Goal: Transaction & Acquisition: Purchase product/service

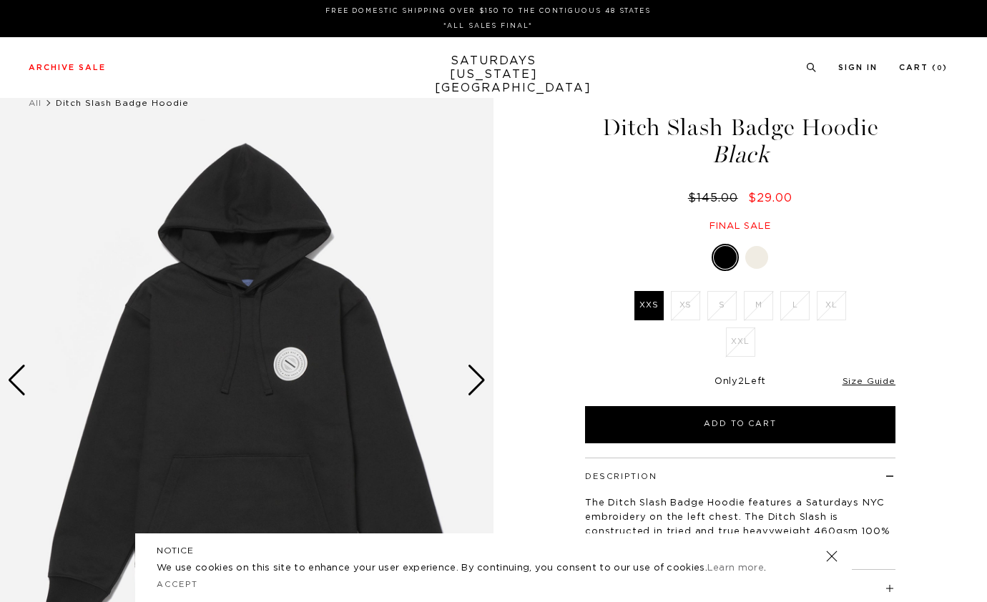
click at [481, 378] on div "Next slide" at bounding box center [476, 380] width 19 height 31
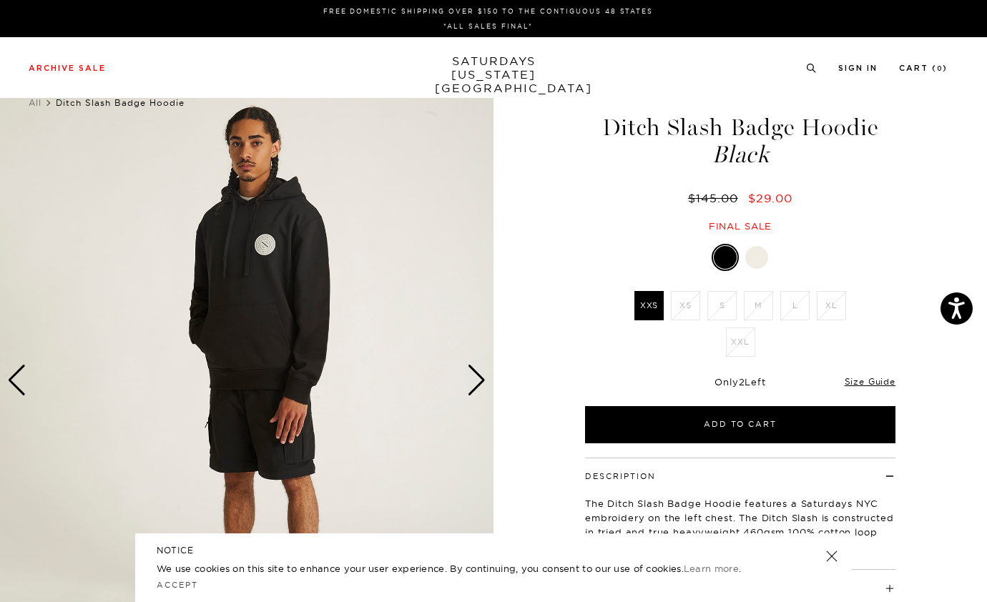
click at [477, 379] on div "Next slide" at bounding box center [476, 380] width 19 height 31
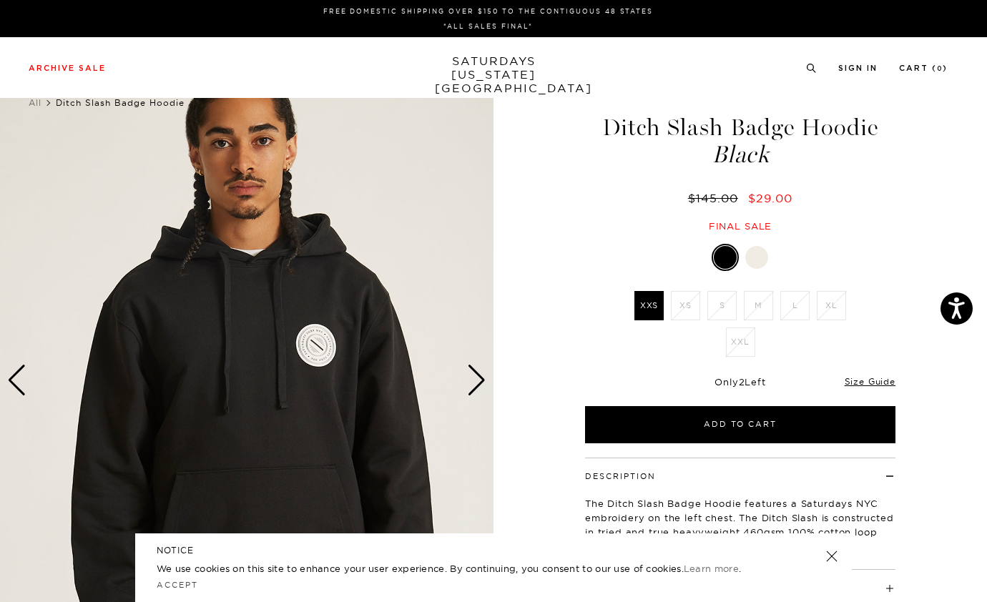
click at [477, 379] on div "Next slide" at bounding box center [476, 380] width 19 height 31
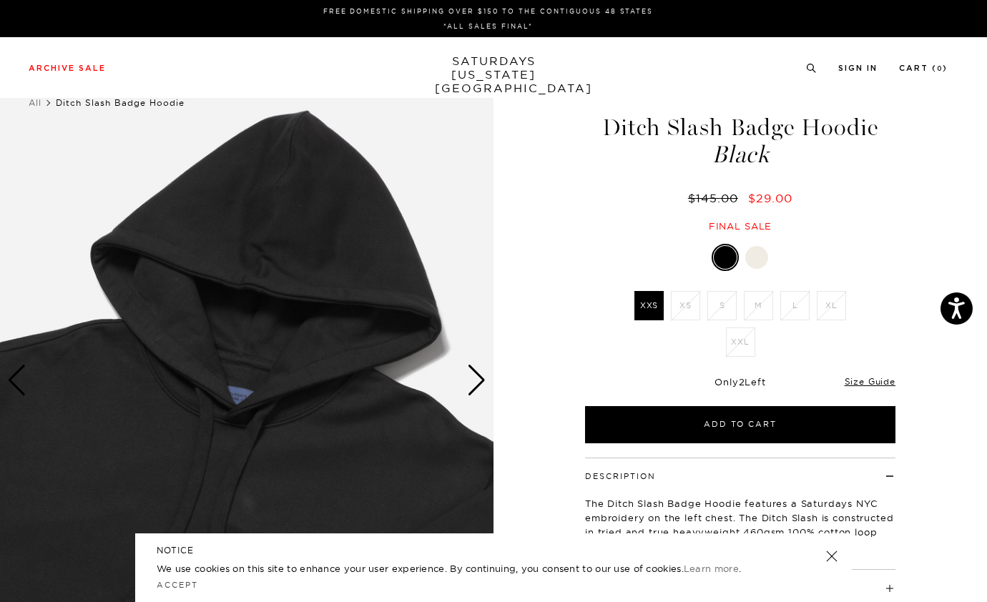
click at [477, 379] on div "Next slide" at bounding box center [476, 380] width 19 height 31
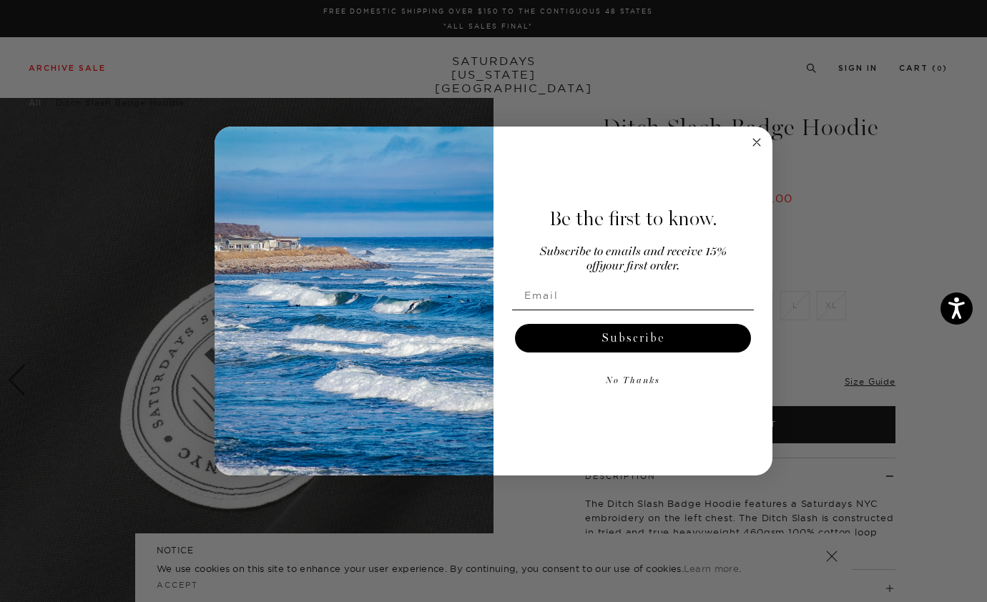
click at [754, 139] on circle "Close dialog" at bounding box center [757, 142] width 16 height 16
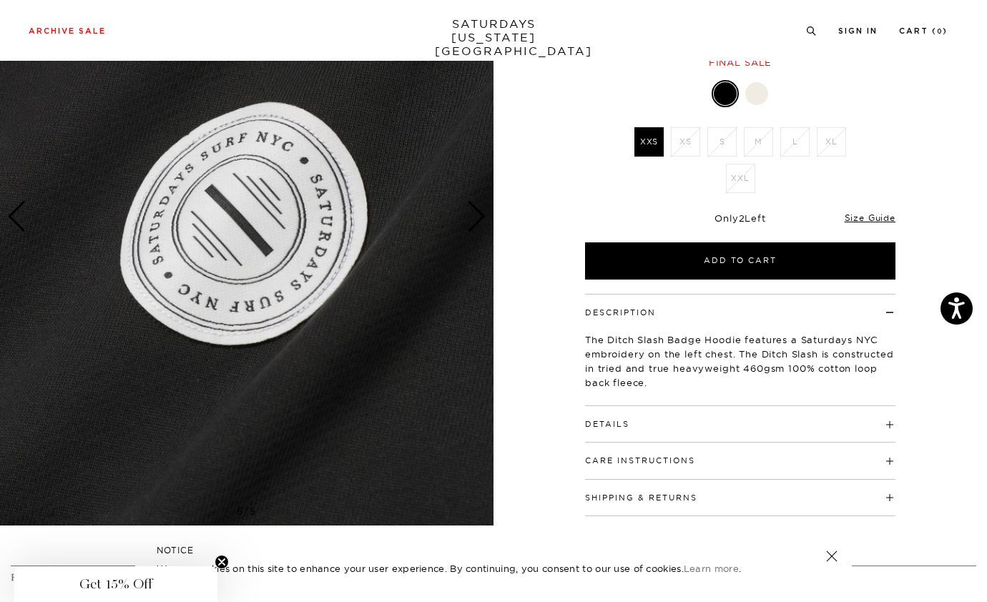
scroll to position [162, 0]
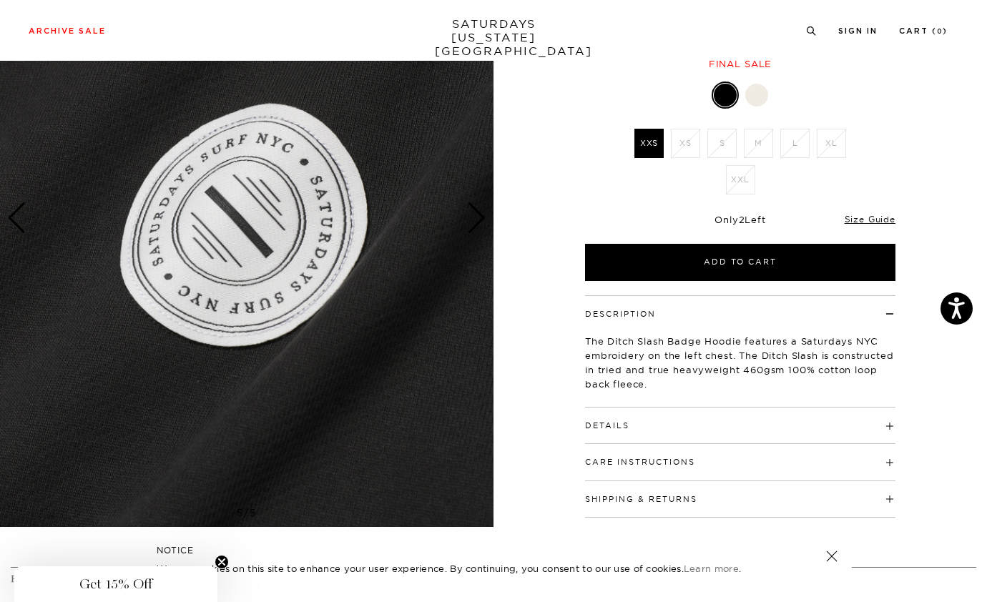
click at [14, 212] on div "Previous slide" at bounding box center [16, 217] width 19 height 31
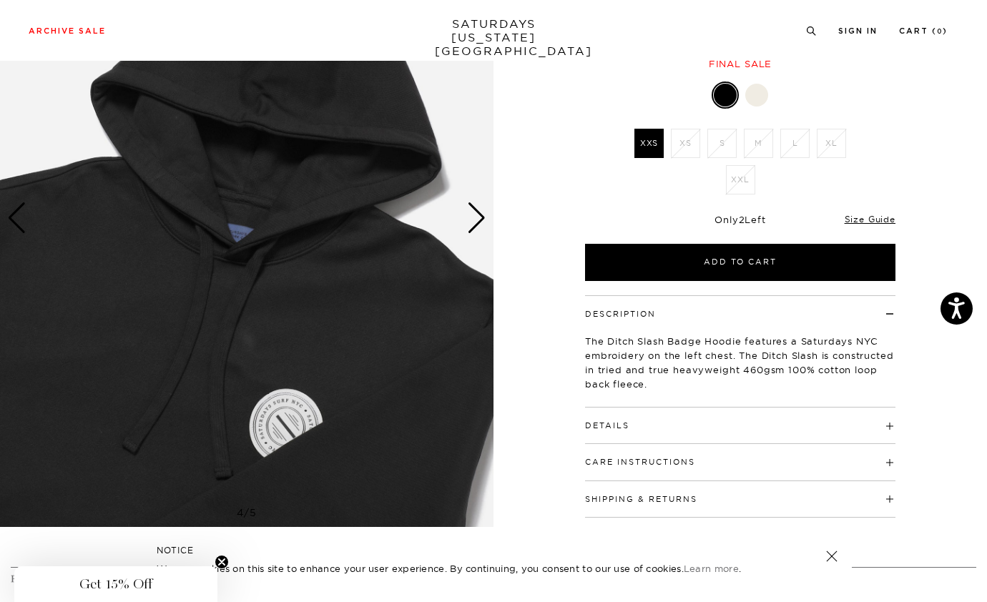
click at [14, 212] on div "Previous slide" at bounding box center [16, 217] width 19 height 31
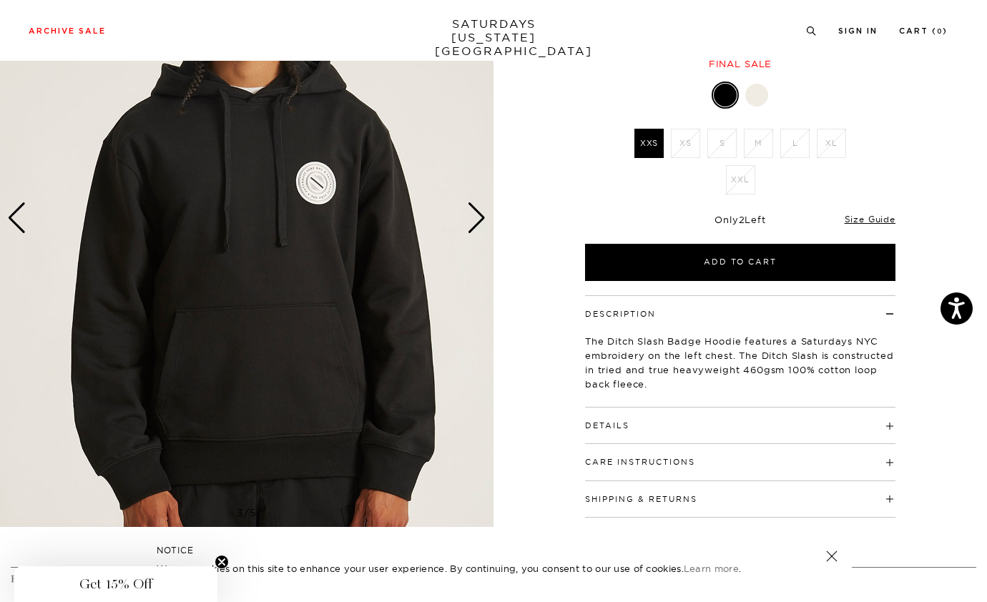
click at [14, 212] on div "Previous slide" at bounding box center [16, 217] width 19 height 31
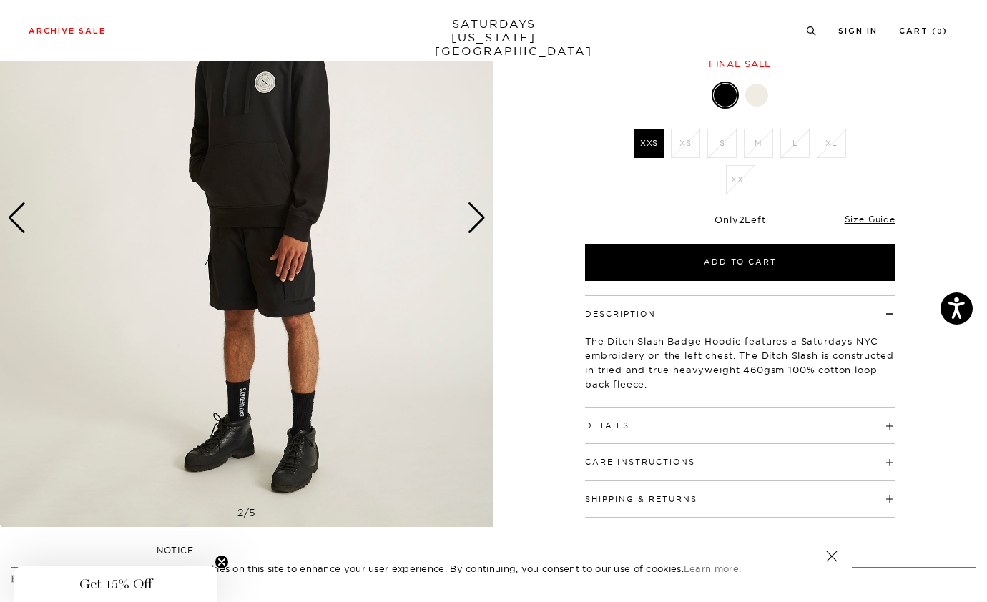
click at [14, 212] on div "Previous slide" at bounding box center [16, 217] width 19 height 31
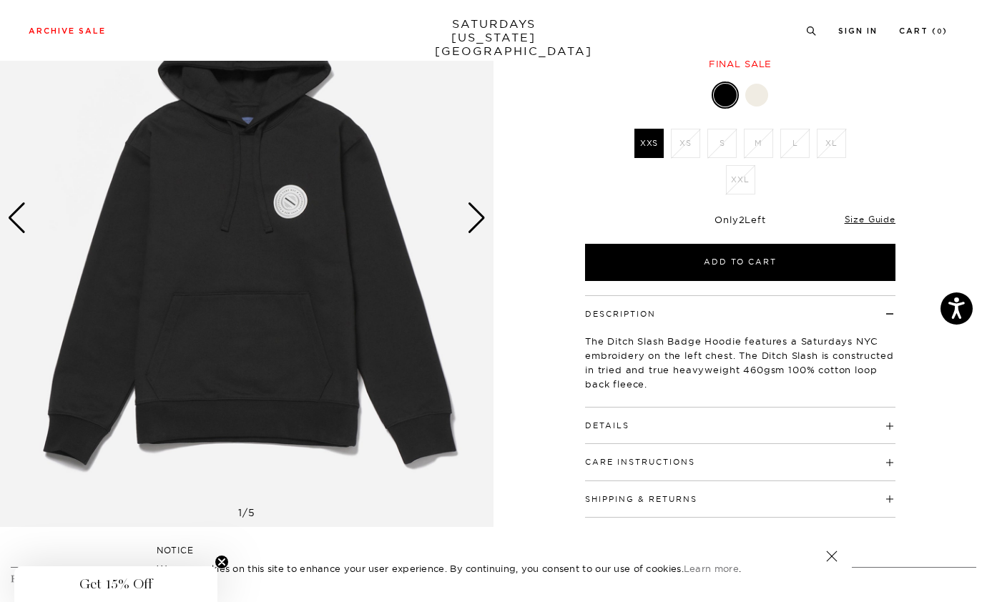
click at [14, 212] on div "Previous slide" at bounding box center [16, 217] width 19 height 31
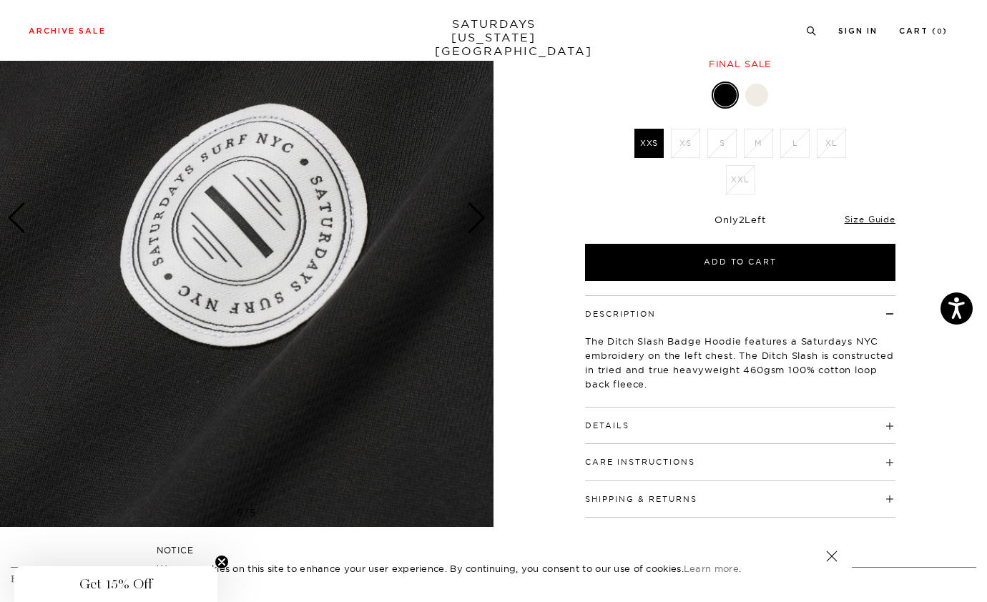
click at [14, 212] on div "Previous slide" at bounding box center [16, 217] width 19 height 31
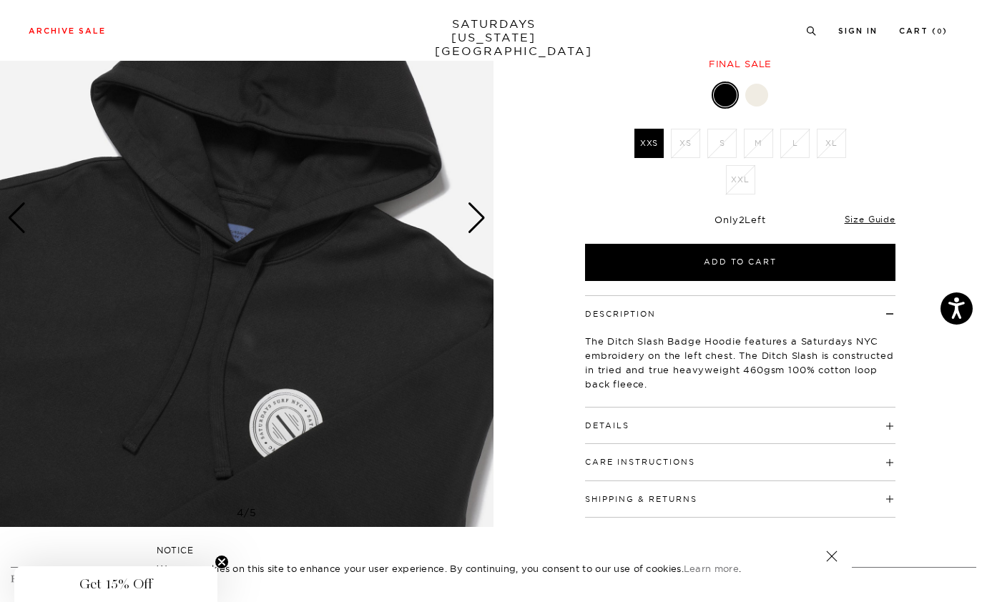
click at [14, 212] on div "Previous slide" at bounding box center [16, 217] width 19 height 31
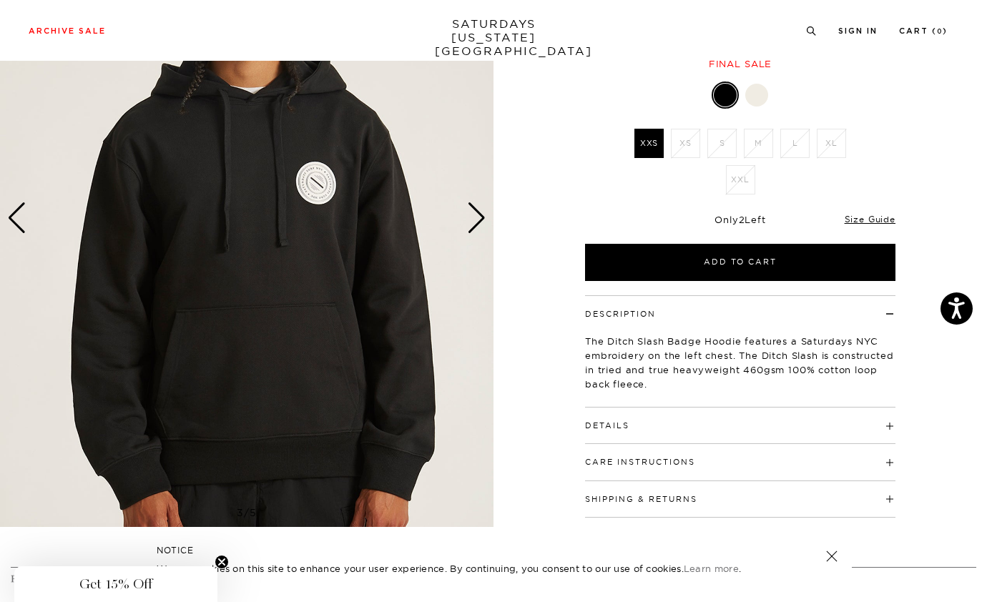
click at [14, 212] on div "Previous slide" at bounding box center [16, 217] width 19 height 31
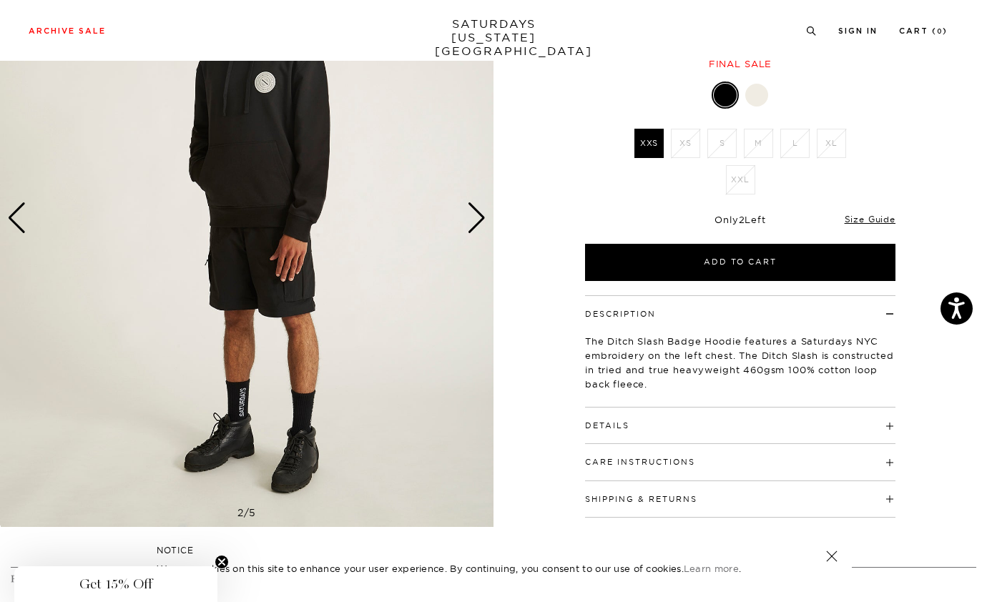
click at [14, 212] on div "Previous slide" at bounding box center [16, 217] width 19 height 31
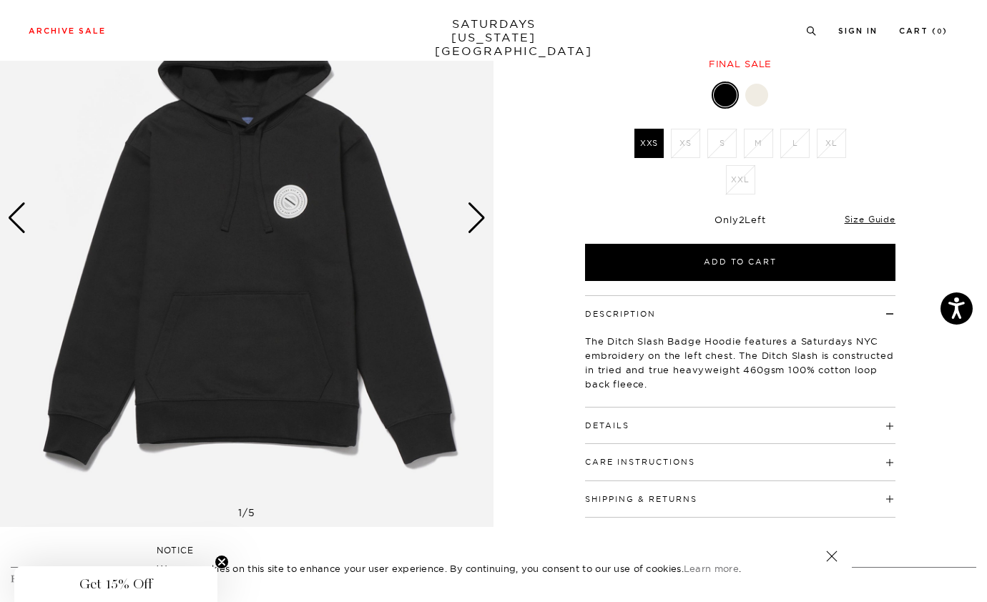
click at [14, 212] on div "Previous slide" at bounding box center [16, 217] width 19 height 31
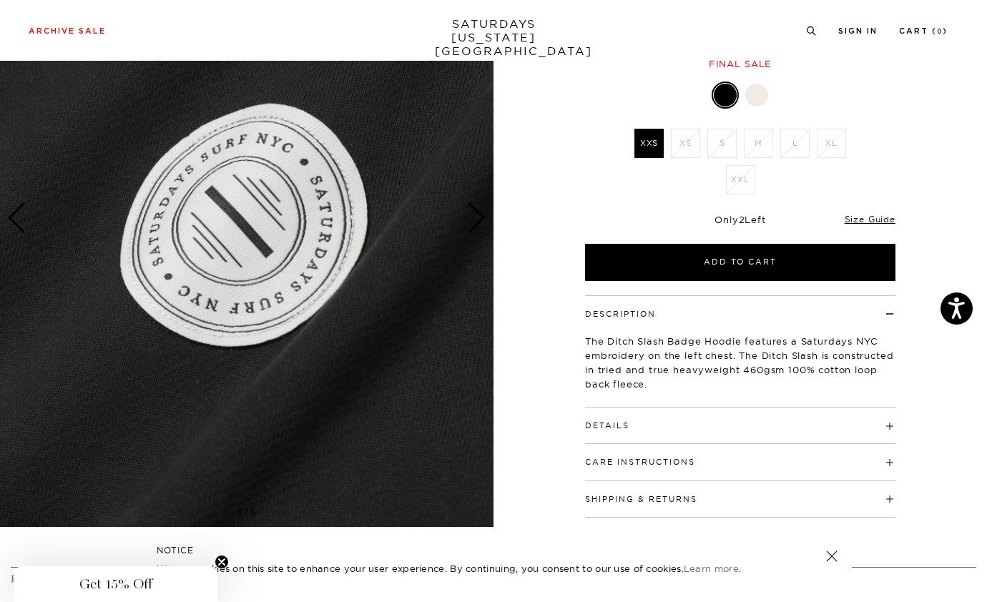
click at [14, 212] on div "Previous slide" at bounding box center [16, 217] width 19 height 31
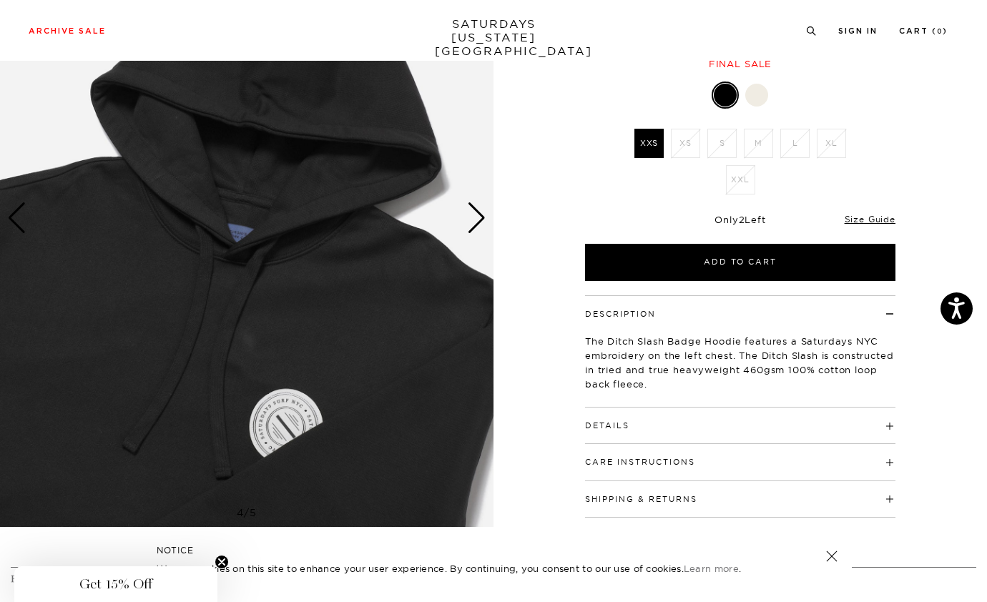
click at [14, 212] on div "Previous slide" at bounding box center [16, 217] width 19 height 31
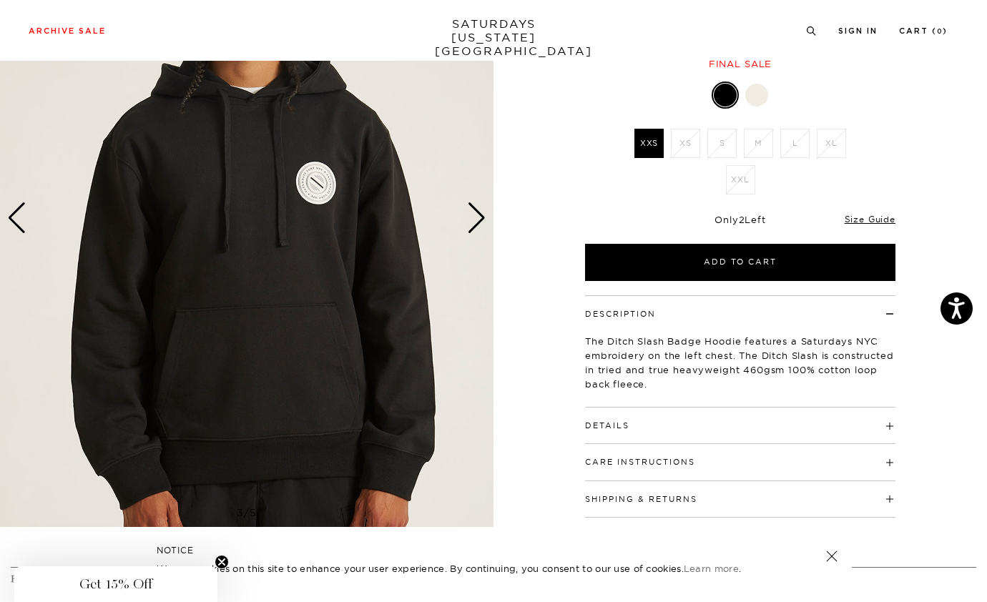
click at [14, 212] on div "Previous slide" at bounding box center [16, 217] width 19 height 31
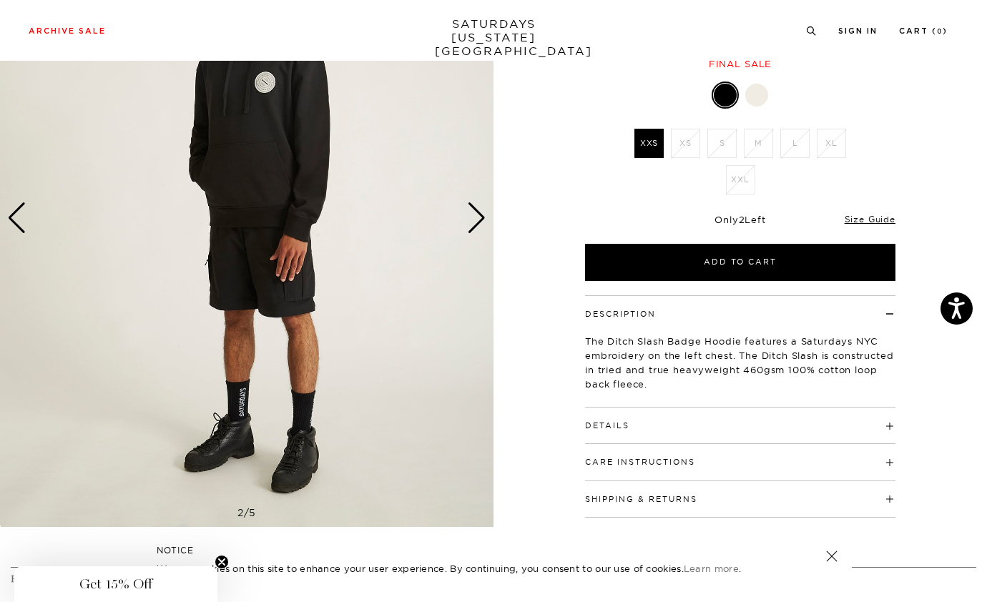
click at [14, 212] on div "Previous slide" at bounding box center [16, 217] width 19 height 31
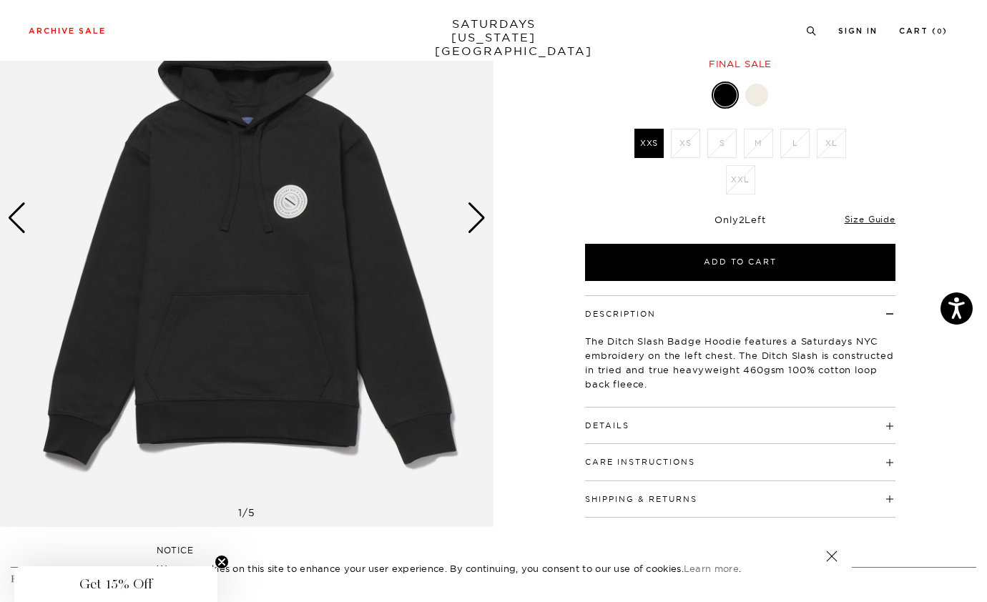
click at [14, 212] on div "Previous slide" at bounding box center [16, 217] width 19 height 31
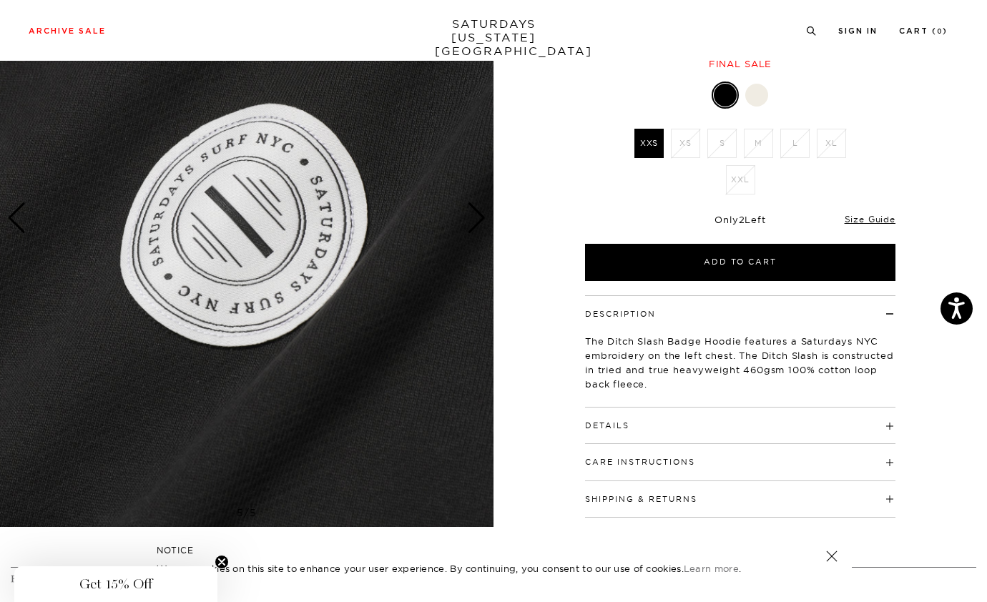
click at [14, 212] on div "Previous slide" at bounding box center [16, 217] width 19 height 31
